Goal: Check status: Check status

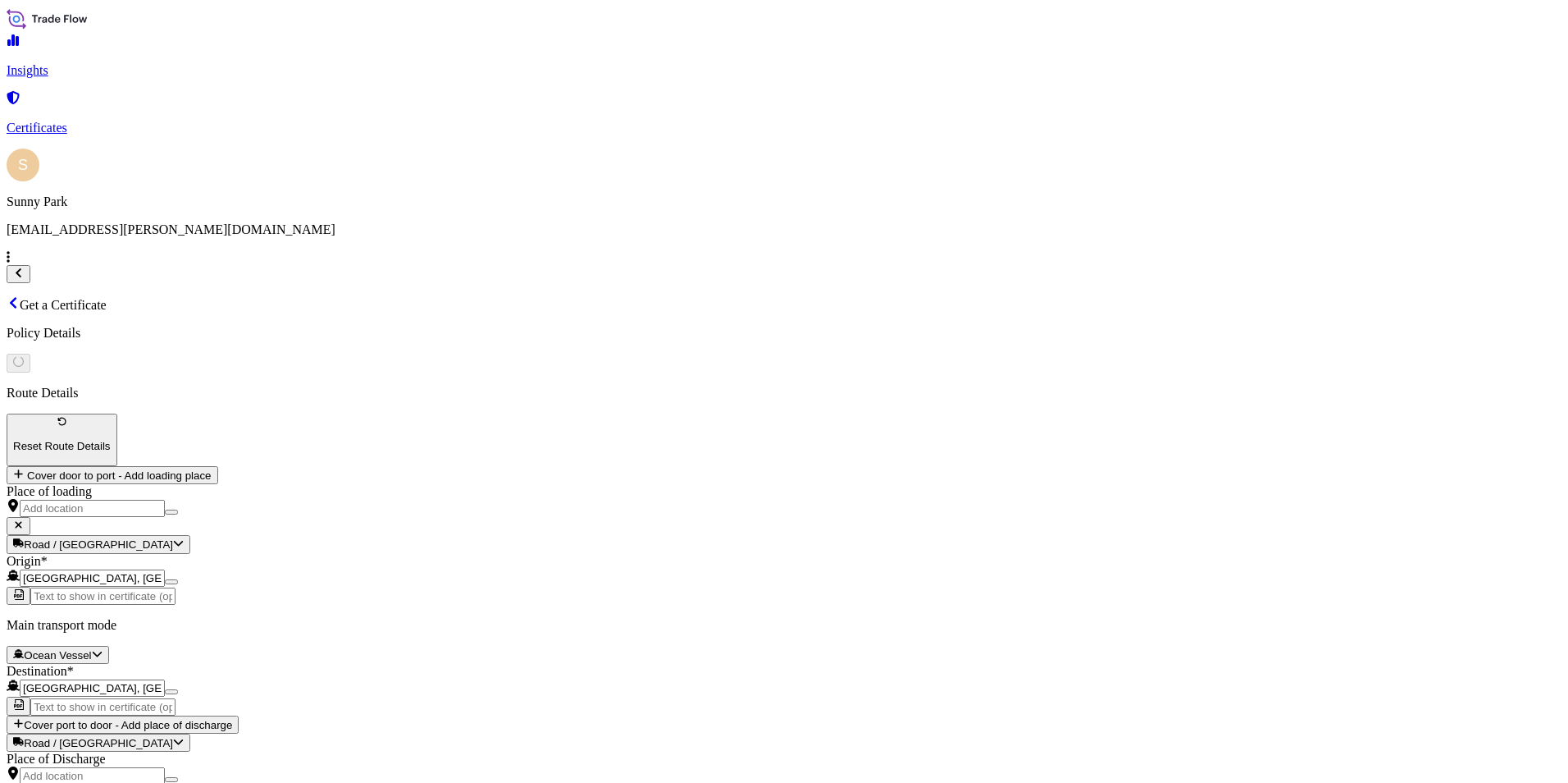
select select "Ocean Vessel"
select select "31512"
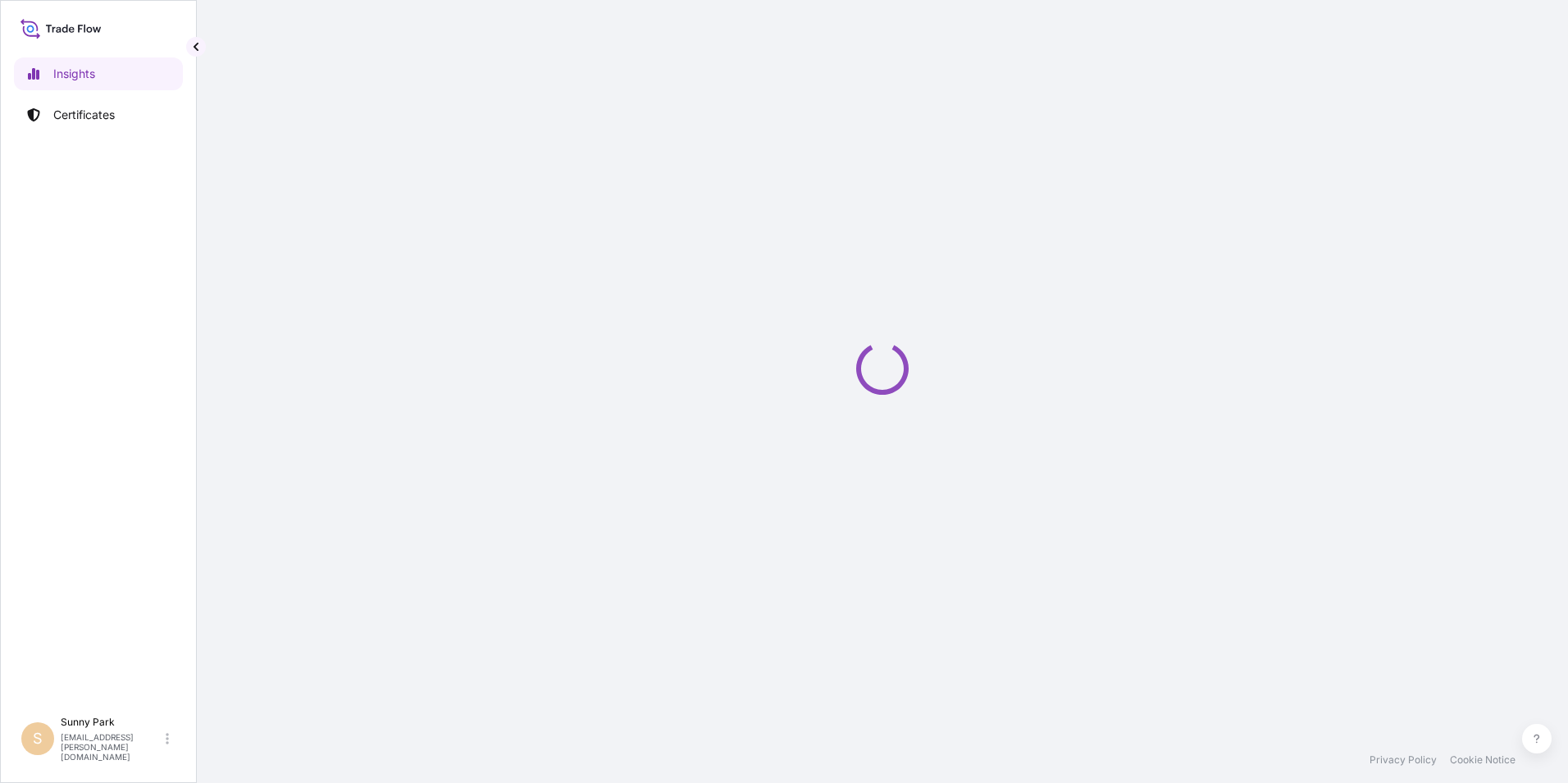
select select "2025"
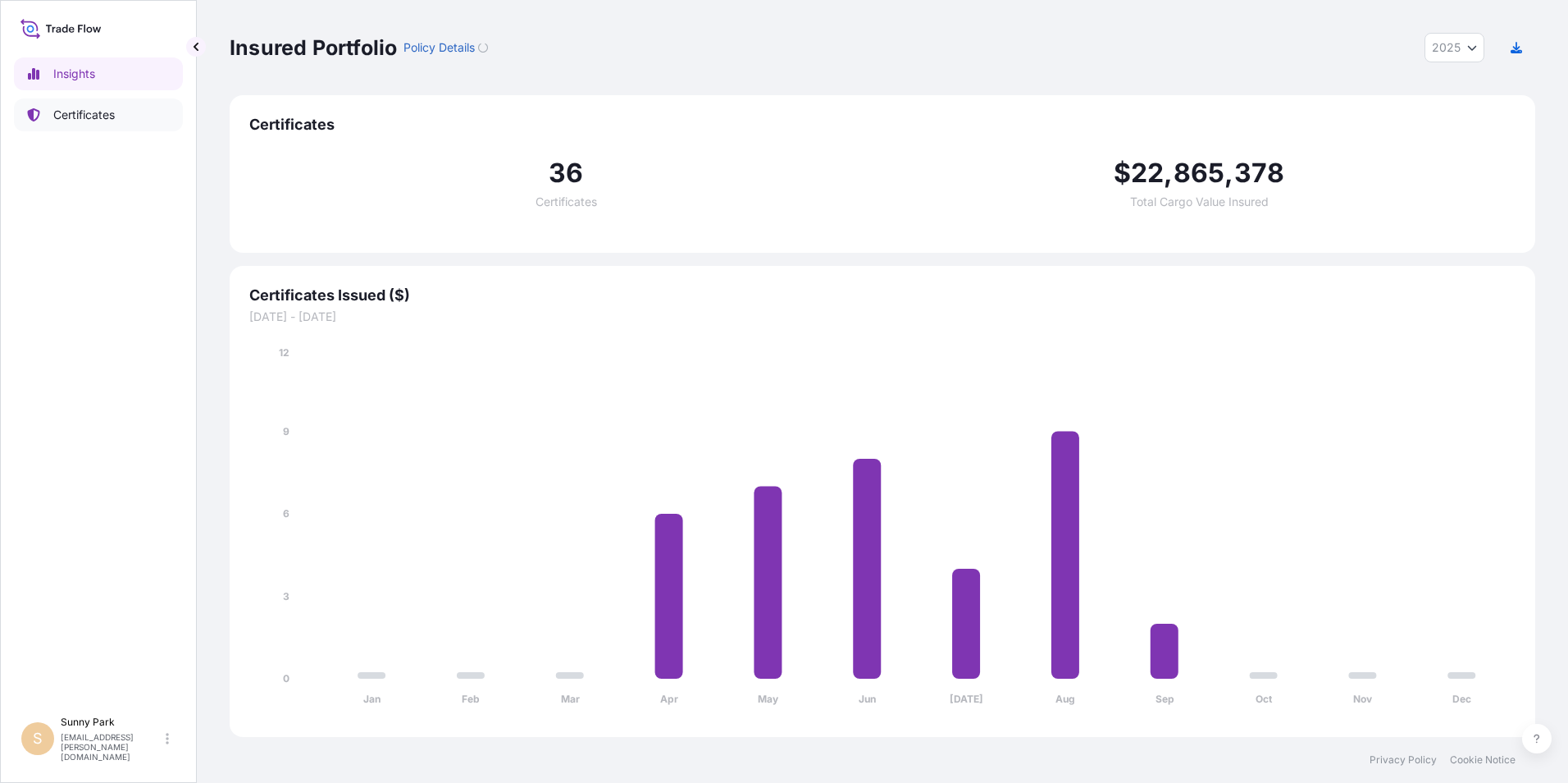
click at [93, 114] on p "Certificates" at bounding box center [84, 114] width 61 height 17
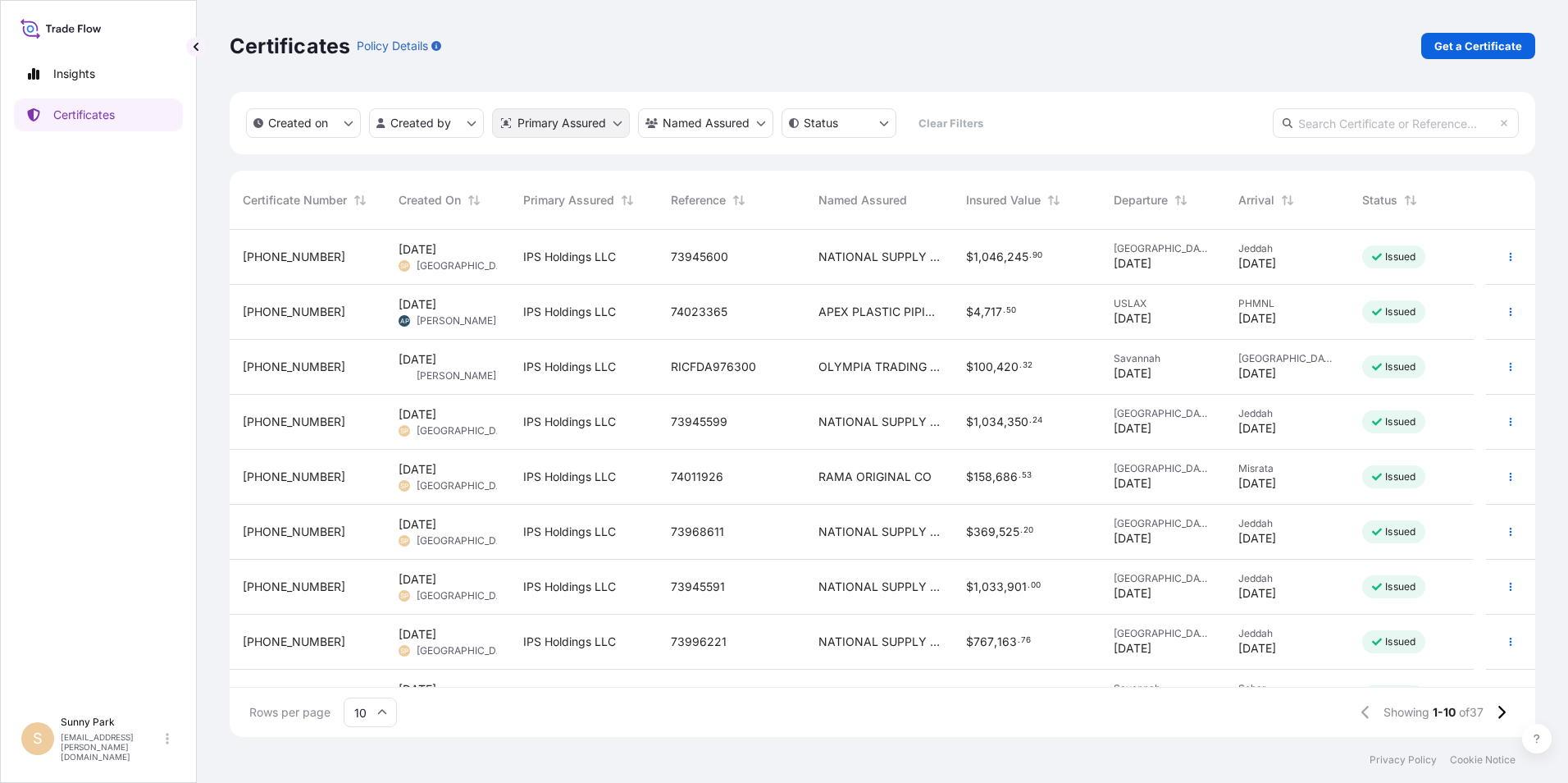
click at [616, 122] on html "Insights Certificates S [GEOGRAPHIC_DATA] [EMAIL_ADDRESS][PERSON_NAME][DOMAIN_N…" at bounding box center [784, 392] width 1568 height 783
click at [346, 126] on html "Insights Certificates S [GEOGRAPHIC_DATA] [EMAIL_ADDRESS][PERSON_NAME][DOMAIN_N…" at bounding box center [784, 392] width 1568 height 783
click at [345, 126] on icon "createdOn Filter options" at bounding box center [348, 123] width 10 height 10
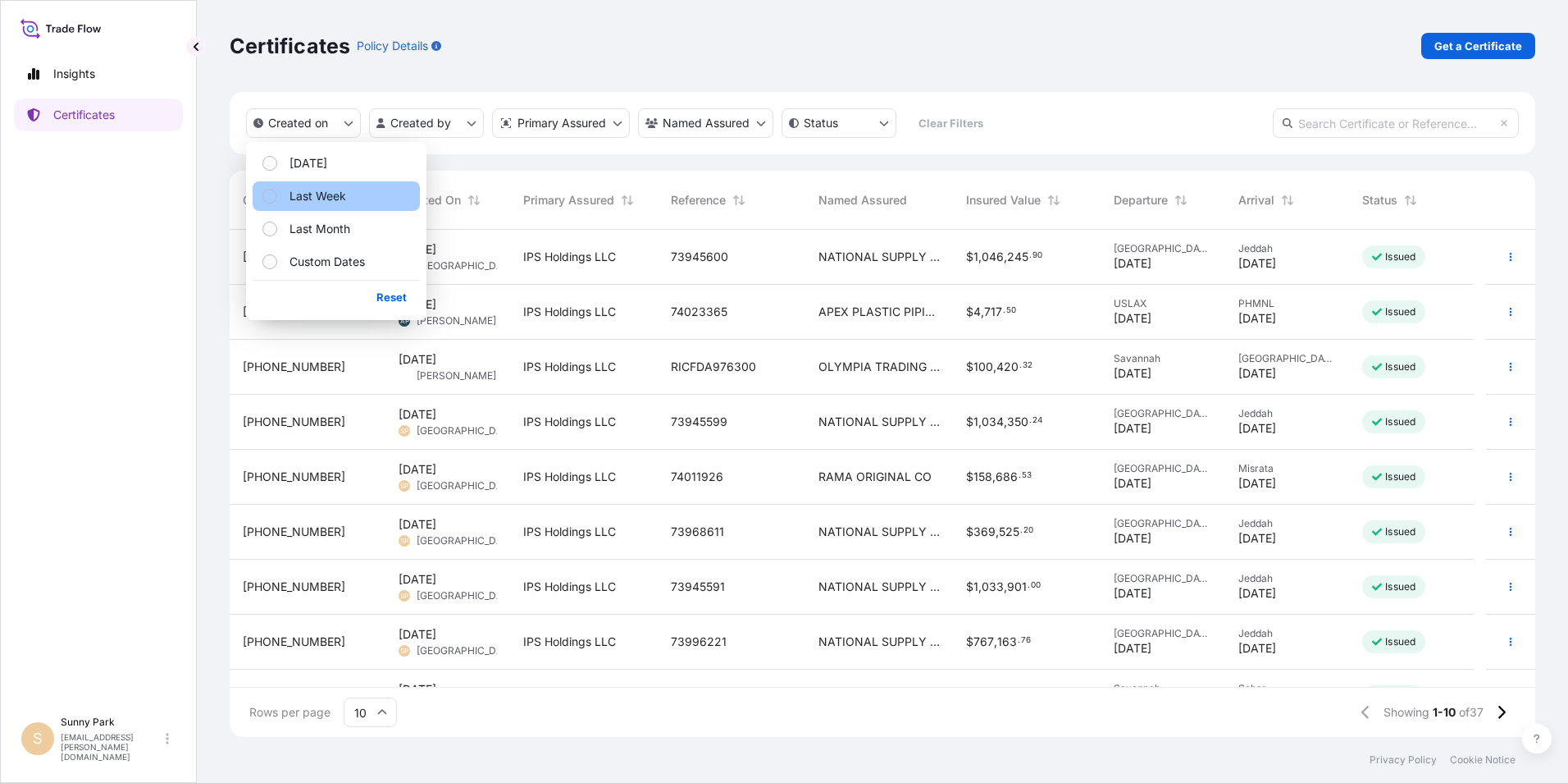
click at [272, 193] on div "Select Option" at bounding box center [269, 195] width 15 height 15
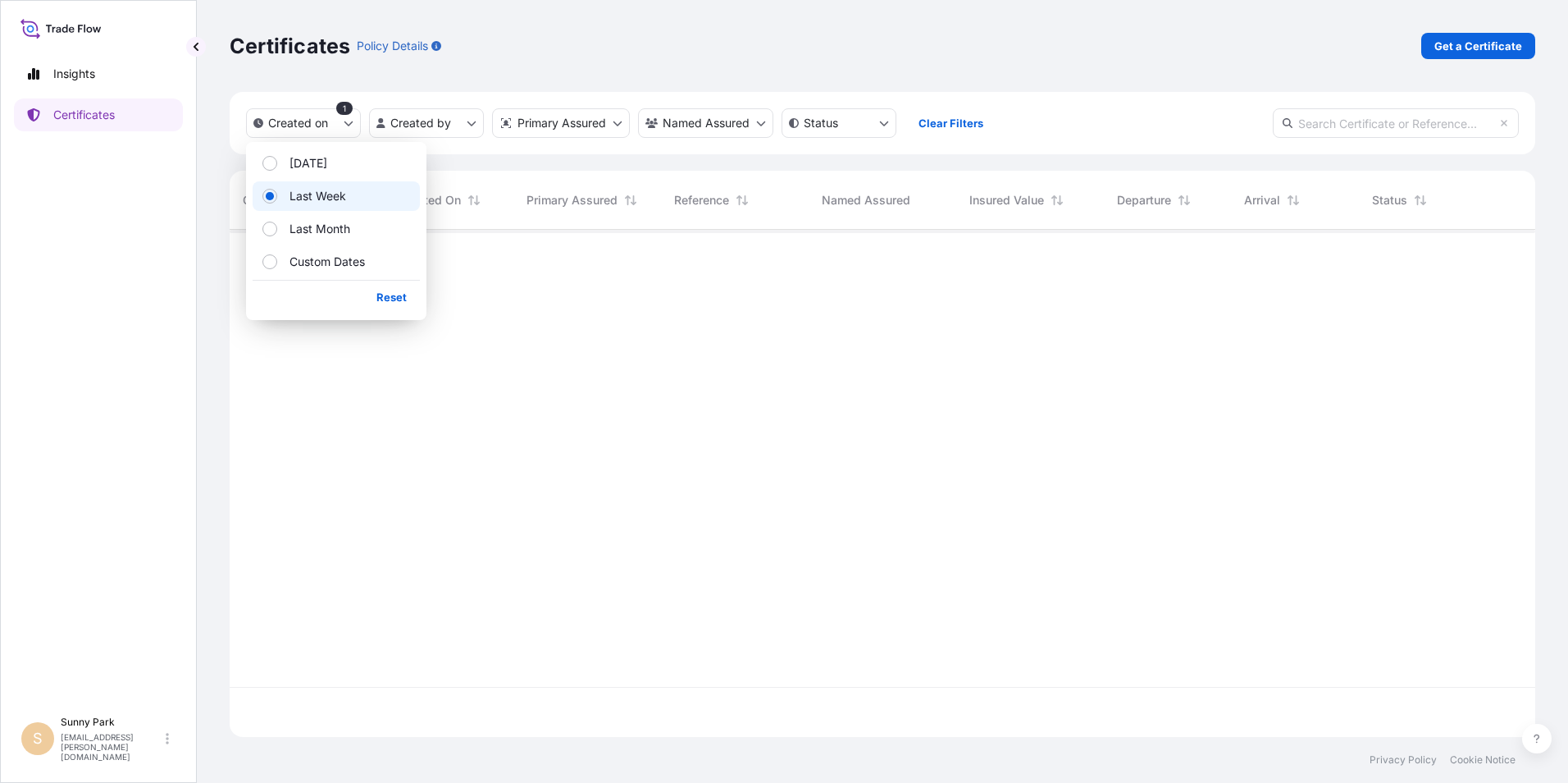
click at [754, 57] on div "Certificates Policy Details Get a Certificate" at bounding box center [882, 46] width 1306 height 26
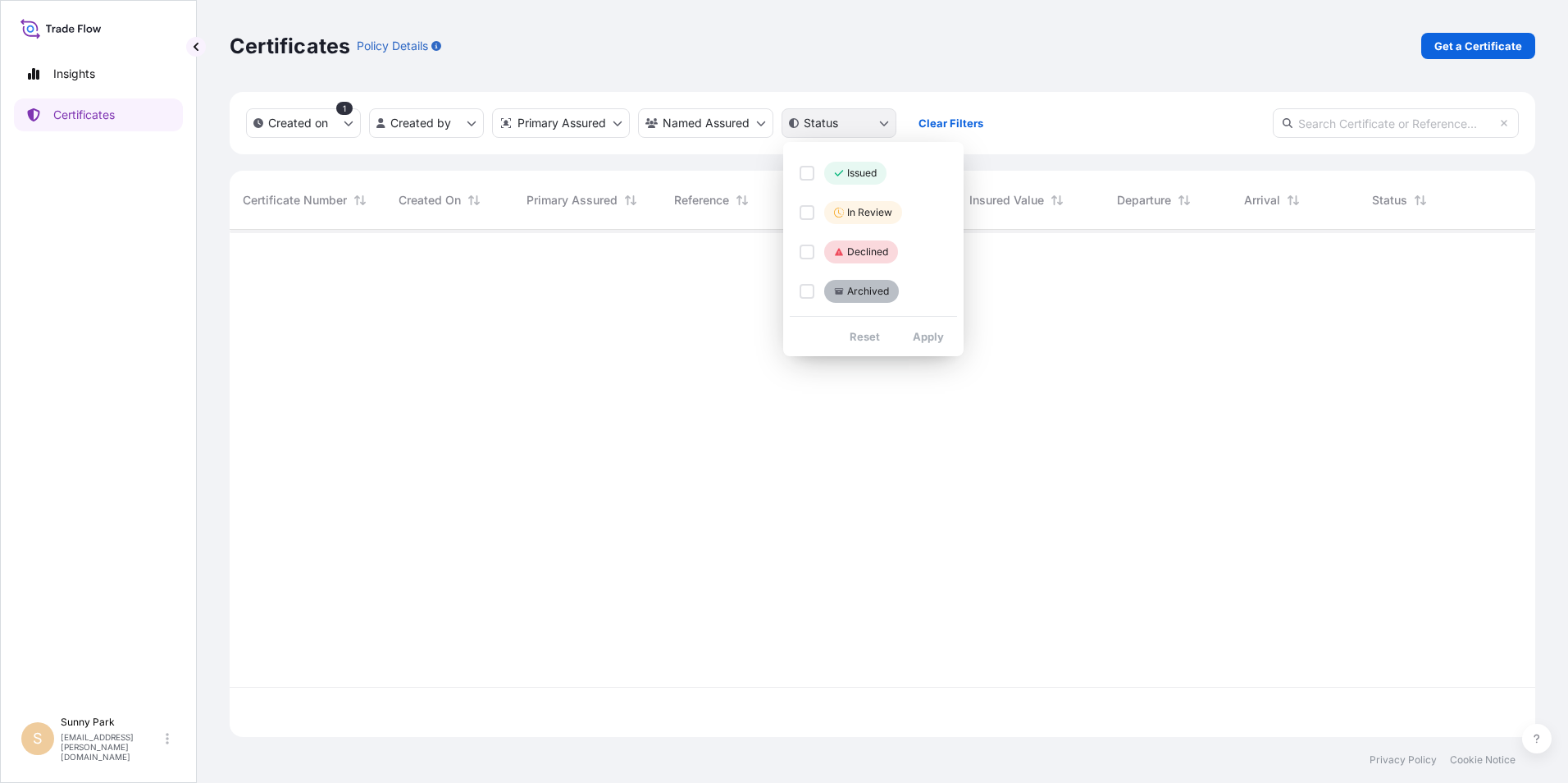
click at [884, 123] on html "Insights Certificates S [GEOGRAPHIC_DATA] [EMAIL_ADDRESS][PERSON_NAME][DOMAIN_N…" at bounding box center [784, 392] width 1568 height 783
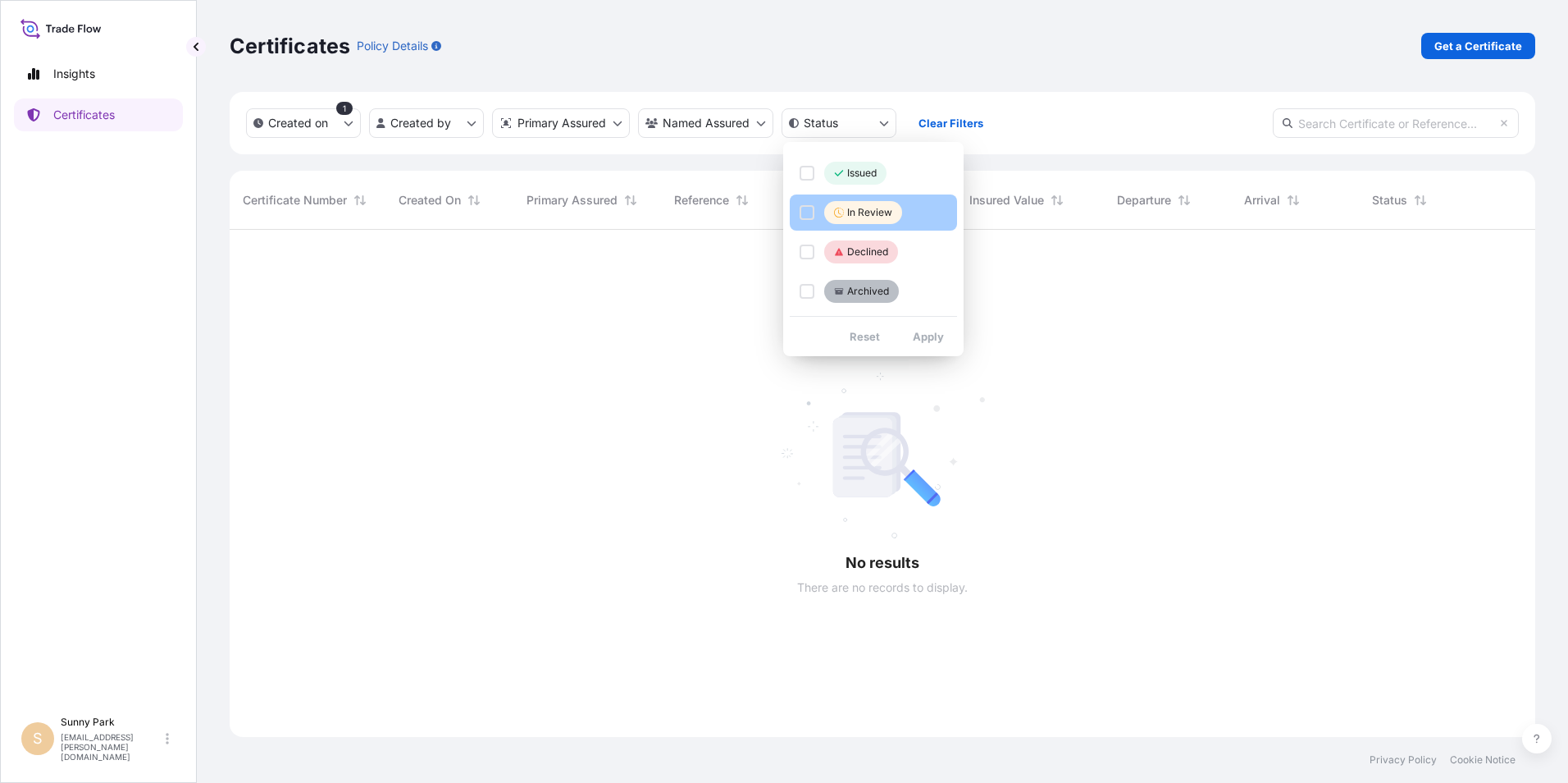
click at [870, 208] on p "In Review" at bounding box center [869, 212] width 45 height 13
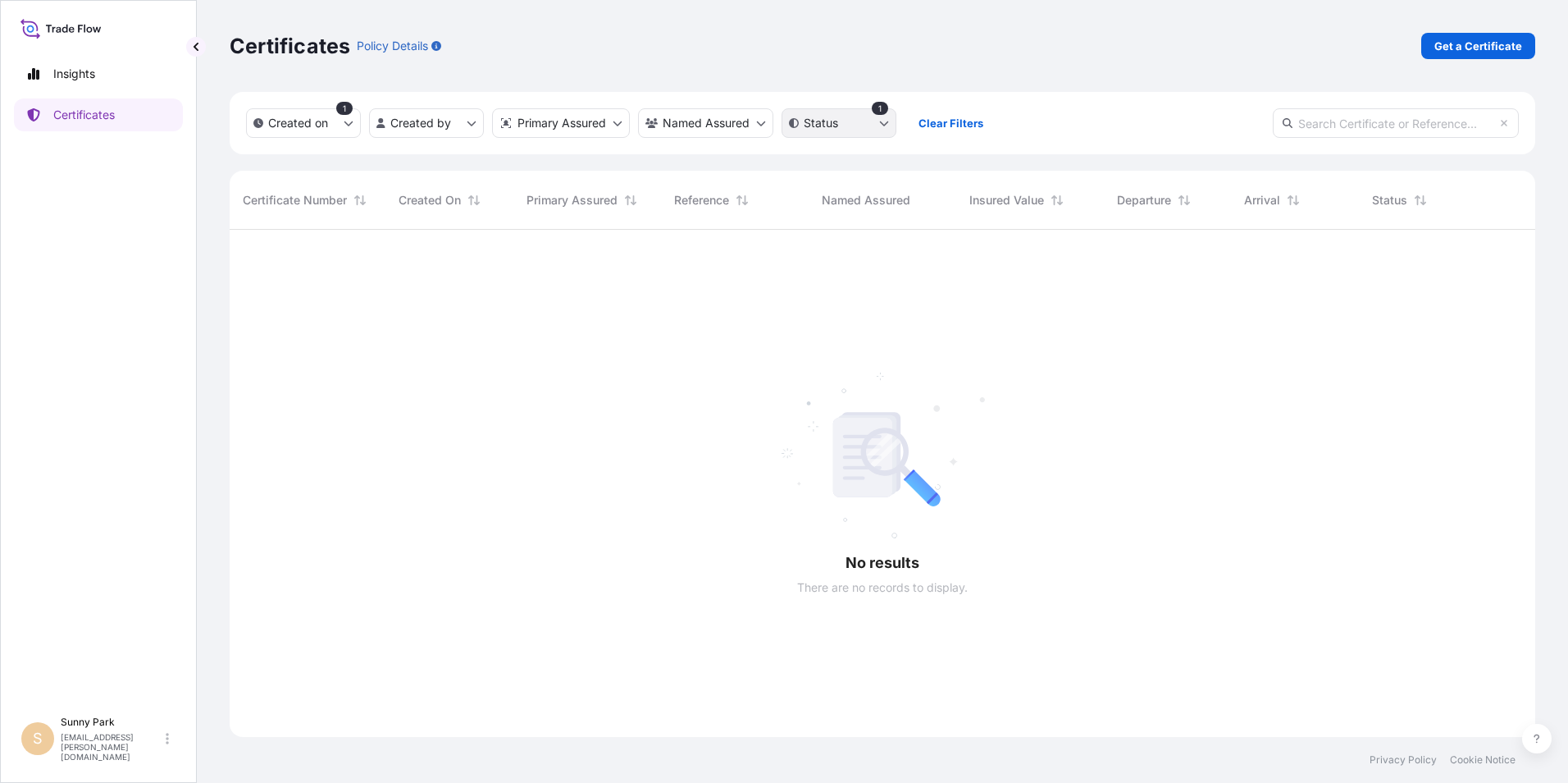
click at [889, 126] on html "Insights Certificates S [GEOGRAPHIC_DATA] [EMAIL_ADDRESS][PERSON_NAME][DOMAIN_N…" at bounding box center [784, 392] width 1568 height 783
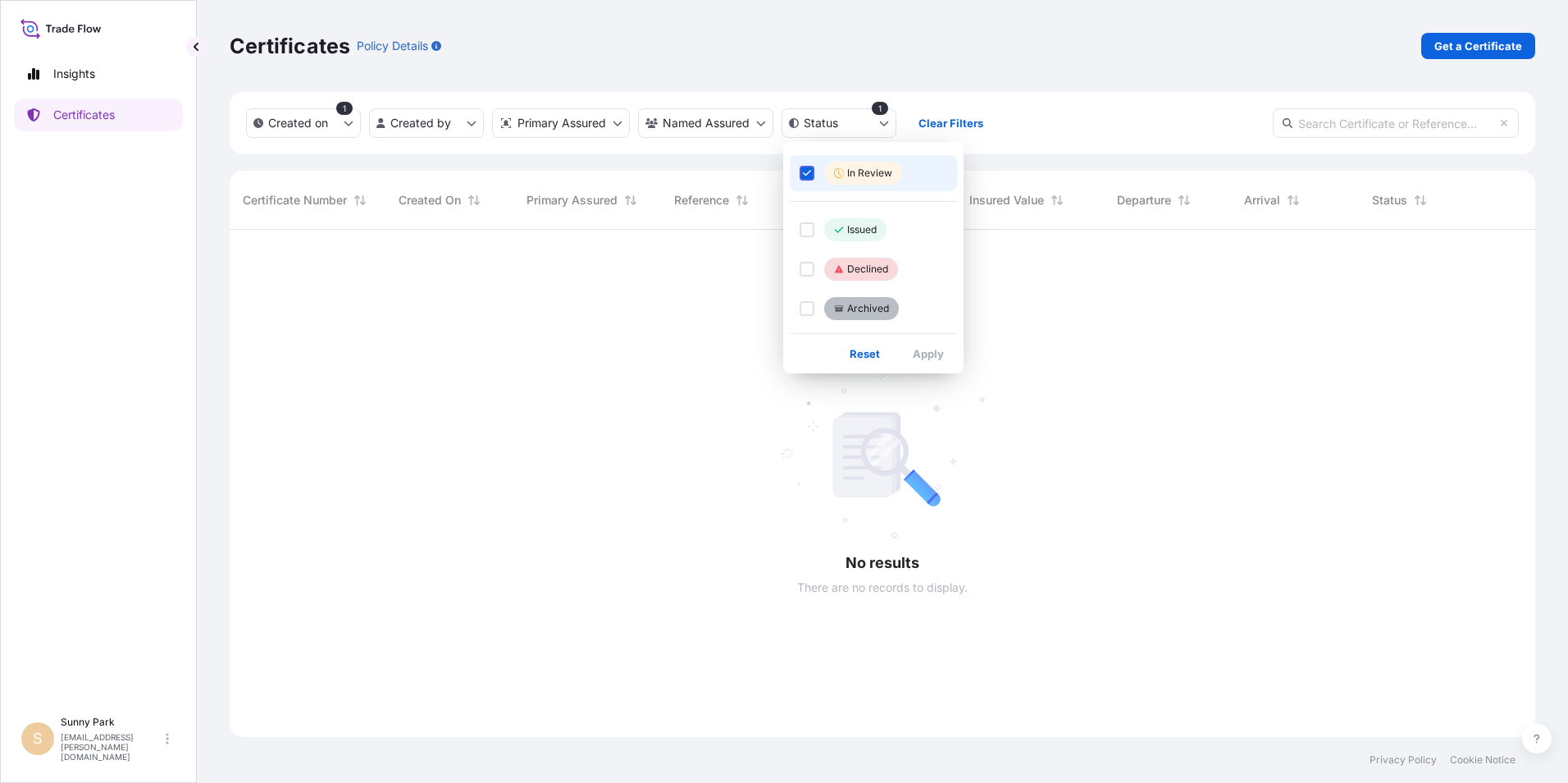
click at [855, 128] on html "Insights Certificates S [GEOGRAPHIC_DATA] [EMAIL_ADDRESS][PERSON_NAME][DOMAIN_N…" at bounding box center [784, 392] width 1568 height 783
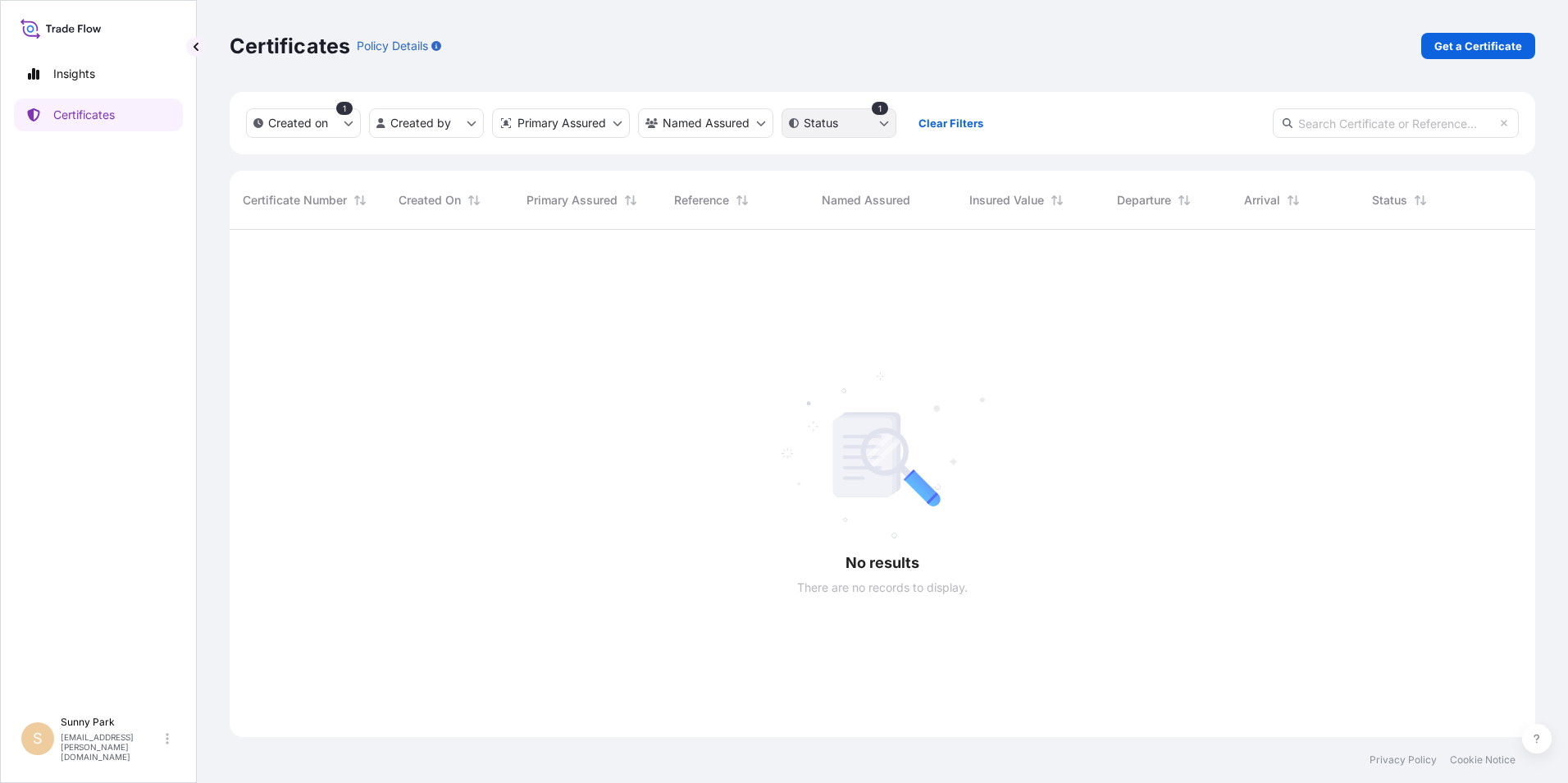
click at [885, 122] on html "Insights Certificates S [GEOGRAPHIC_DATA] [EMAIL_ADDRESS][PERSON_NAME][DOMAIN_N…" at bounding box center [784, 392] width 1568 height 783
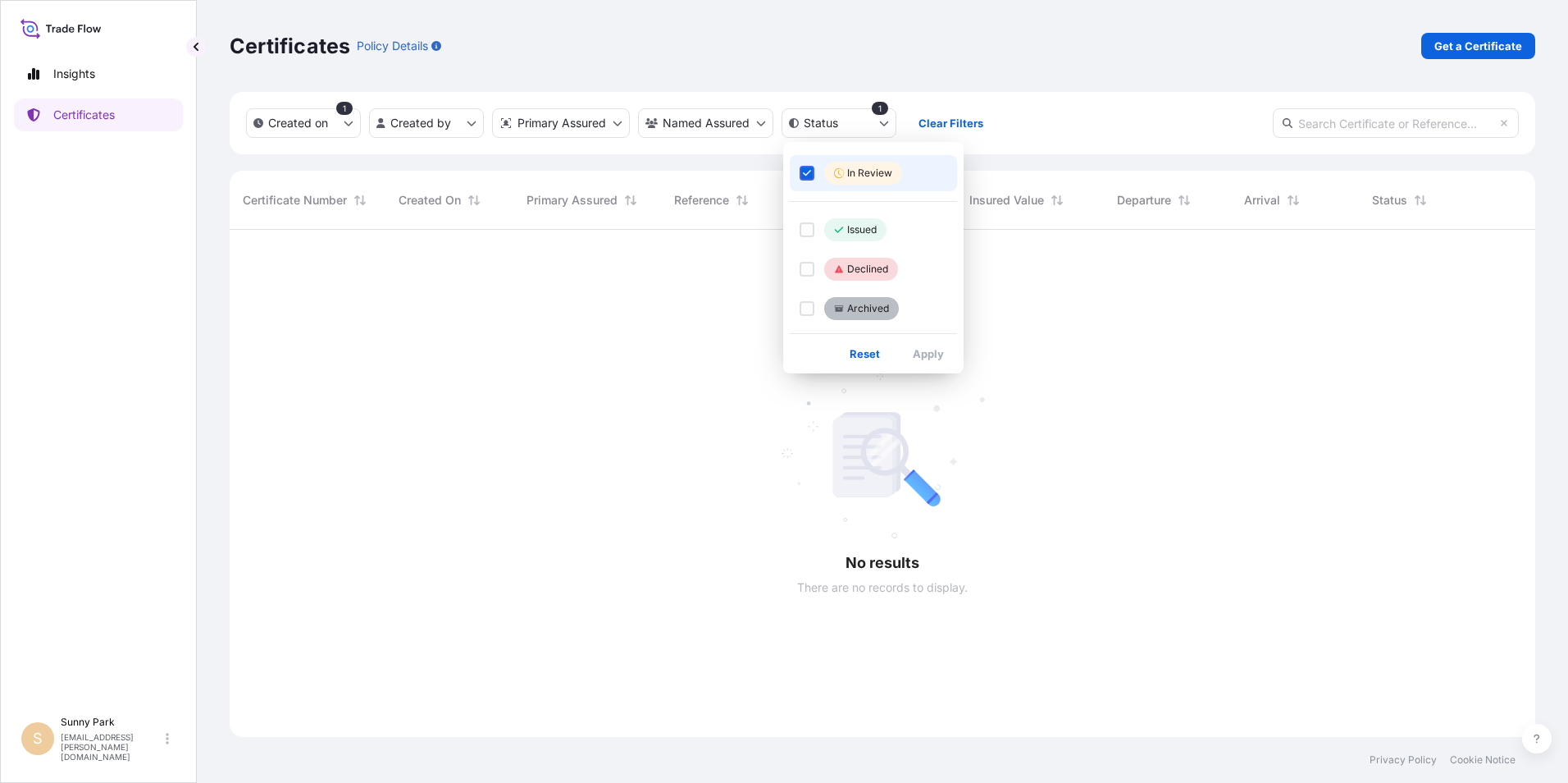
click at [806, 174] on icon "Select Option" at bounding box center [807, 173] width 9 height 10
